Goal: Task Accomplishment & Management: Use online tool/utility

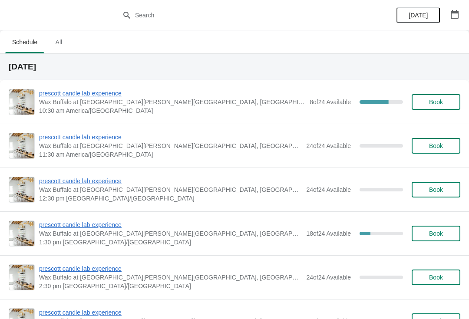
click at [114, 97] on span "prescott candle lab experience" at bounding box center [172, 93] width 266 height 9
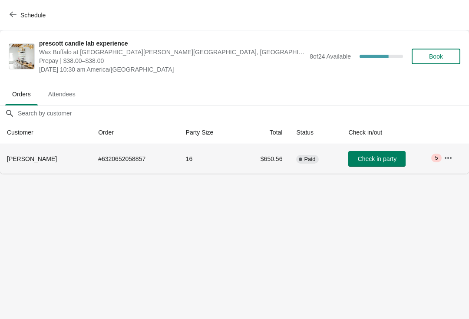
click at [384, 161] on span "Check in party" at bounding box center [377, 159] width 39 height 7
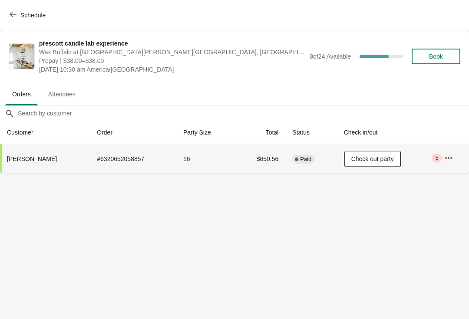
click at [362, 159] on span "Check out party" at bounding box center [372, 159] width 43 height 7
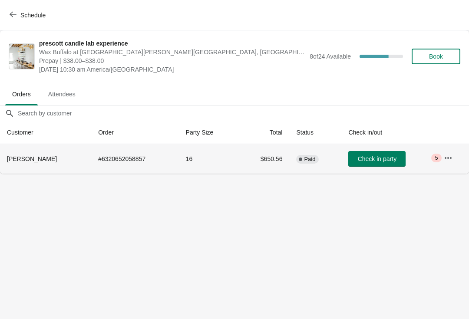
click at [358, 162] on span "Check in party" at bounding box center [377, 159] width 39 height 7
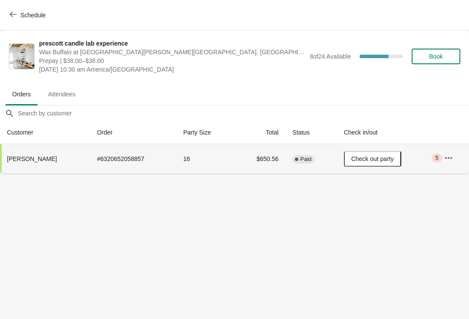
click at [20, 17] on span "Schedule" at bounding box center [32, 15] width 25 height 7
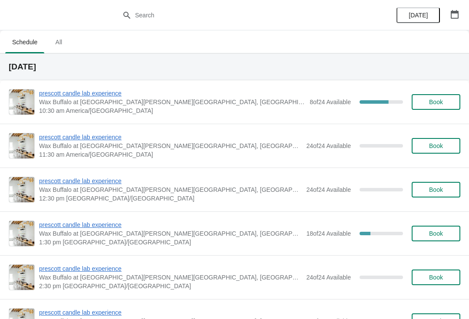
click at [84, 227] on span "prescott candle lab experience" at bounding box center [170, 225] width 263 height 9
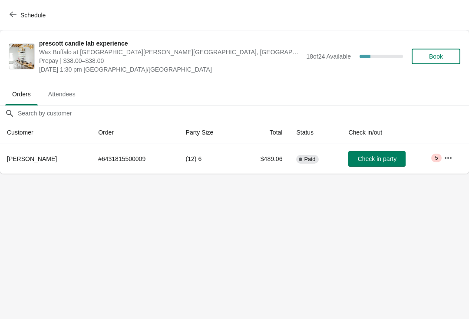
click at [455, 152] on button "button" at bounding box center [448, 158] width 16 height 16
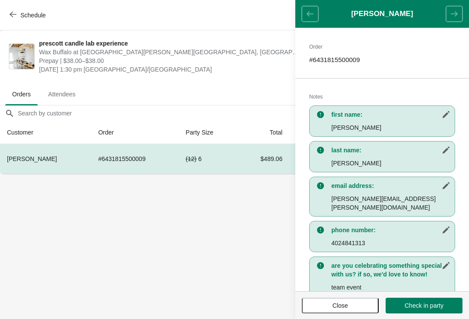
scroll to position [137, 0]
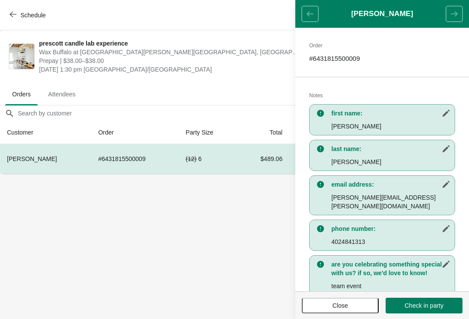
click at [335, 309] on span "Close" at bounding box center [341, 305] width 16 height 7
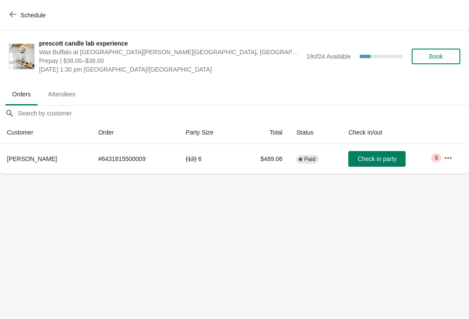
click at [13, 29] on div "Schedule" at bounding box center [234, 15] width 469 height 30
click at [7, 17] on button "Schedule" at bounding box center [28, 15] width 48 height 16
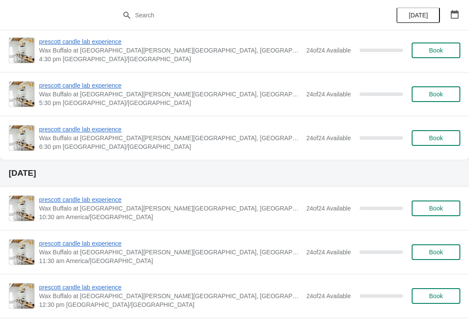
scroll to position [1760, 0]
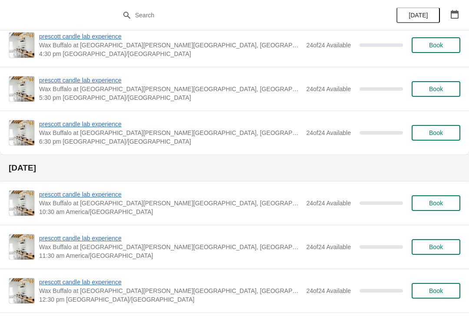
click at [461, 10] on button "button" at bounding box center [455, 15] width 16 height 16
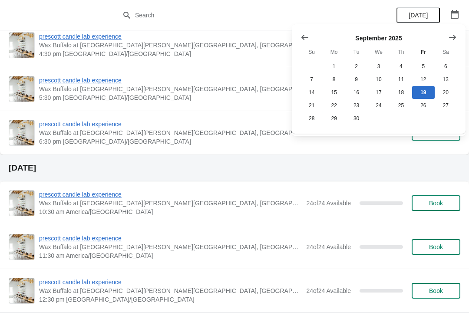
click at [440, 13] on button "[DATE]" at bounding box center [418, 15] width 43 height 16
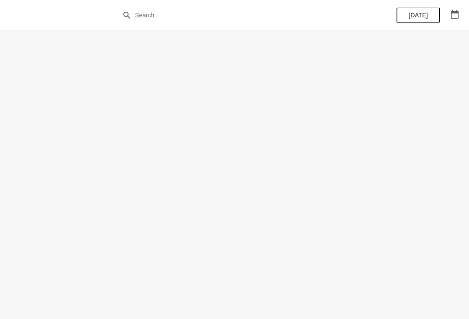
scroll to position [0, 0]
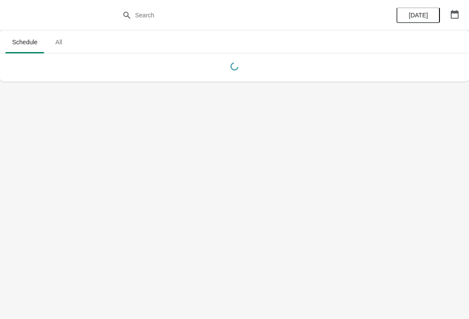
click at [455, 12] on icon "button" at bounding box center [455, 14] width 8 height 9
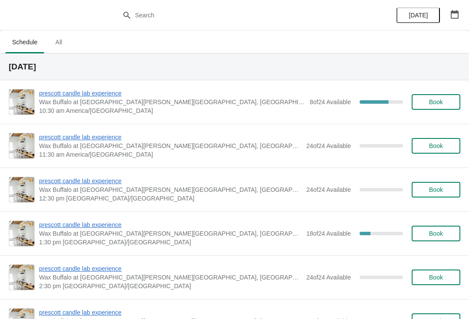
click at [61, 273] on span "prescott candle lab experience" at bounding box center [170, 269] width 263 height 9
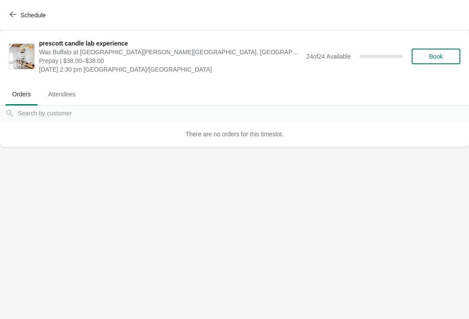
click at [438, 56] on span "Book" at bounding box center [436, 56] width 14 height 7
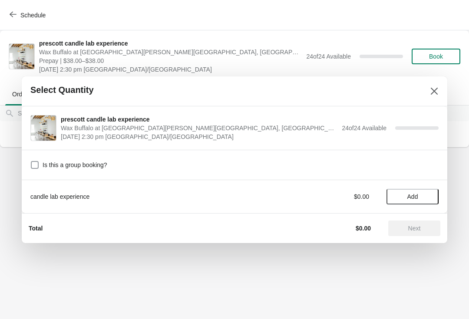
click at [32, 166] on span at bounding box center [35, 165] width 8 height 8
click at [31, 162] on input "Is this a group booking?" at bounding box center [31, 161] width 0 height 0
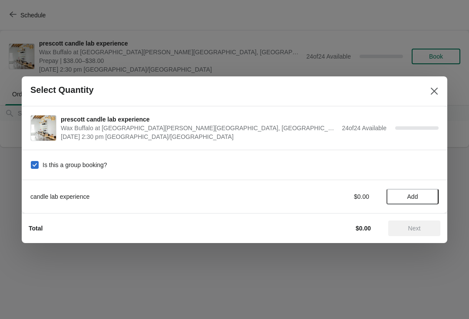
click at [40, 162] on label "Is this a group booking?" at bounding box center [68, 165] width 77 height 12
click at [31, 162] on input "Is this a group booking?" at bounding box center [31, 161] width 0 height 0
checkbox input "false"
click at [407, 197] on span "Add" at bounding box center [412, 196] width 11 height 7
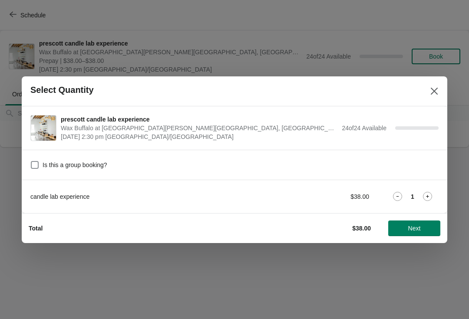
click at [430, 189] on div "candle lab experience $38.00 1" at bounding box center [234, 197] width 408 height 16
click at [431, 192] on icon at bounding box center [427, 196] width 9 height 9
click at [428, 193] on icon at bounding box center [427, 196] width 9 height 9
click at [425, 196] on icon at bounding box center [427, 196] width 9 height 9
click at [429, 196] on icon at bounding box center [427, 196] width 9 height 9
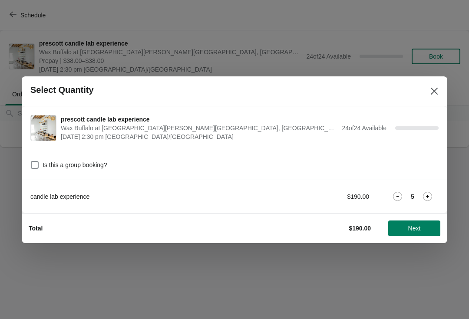
click at [410, 232] on span "Next" at bounding box center [414, 228] width 13 height 7
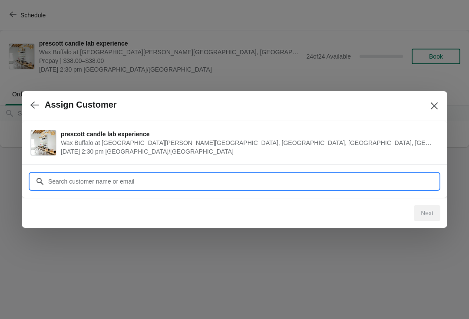
click at [103, 183] on input "Customer" at bounding box center [243, 182] width 391 height 16
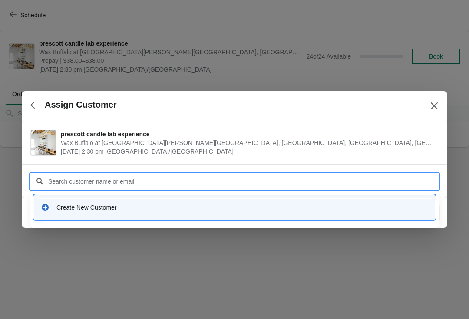
click at [105, 197] on div "Create New Customer" at bounding box center [234, 207] width 401 height 25
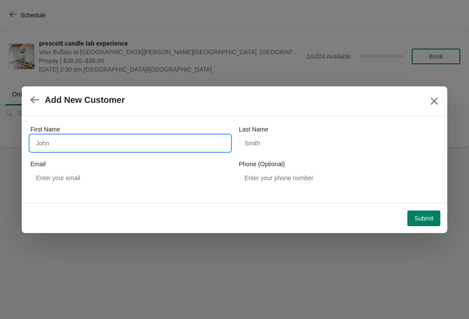
click at [116, 142] on input "First Name" at bounding box center [130, 144] width 200 height 16
type input "Test"
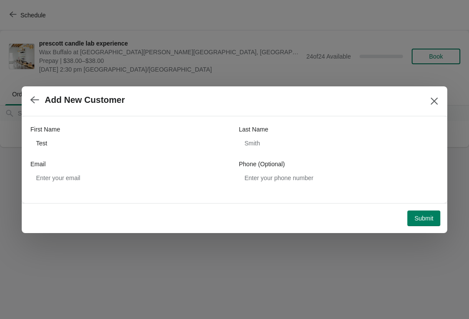
click at [439, 212] on button "Submit" at bounding box center [423, 219] width 33 height 16
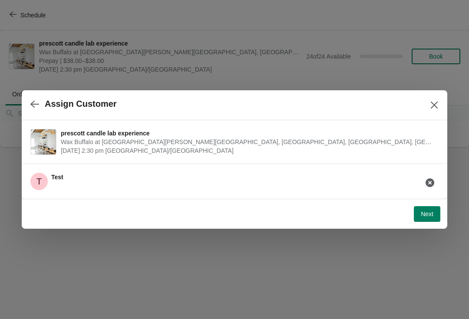
click at [425, 218] on button "Next" at bounding box center [427, 214] width 26 height 16
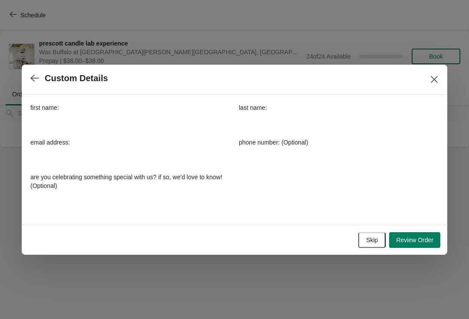
click at [416, 241] on span "Review Order" at bounding box center [414, 240] width 37 height 7
